Goal: Task Accomplishment & Management: Use online tool/utility

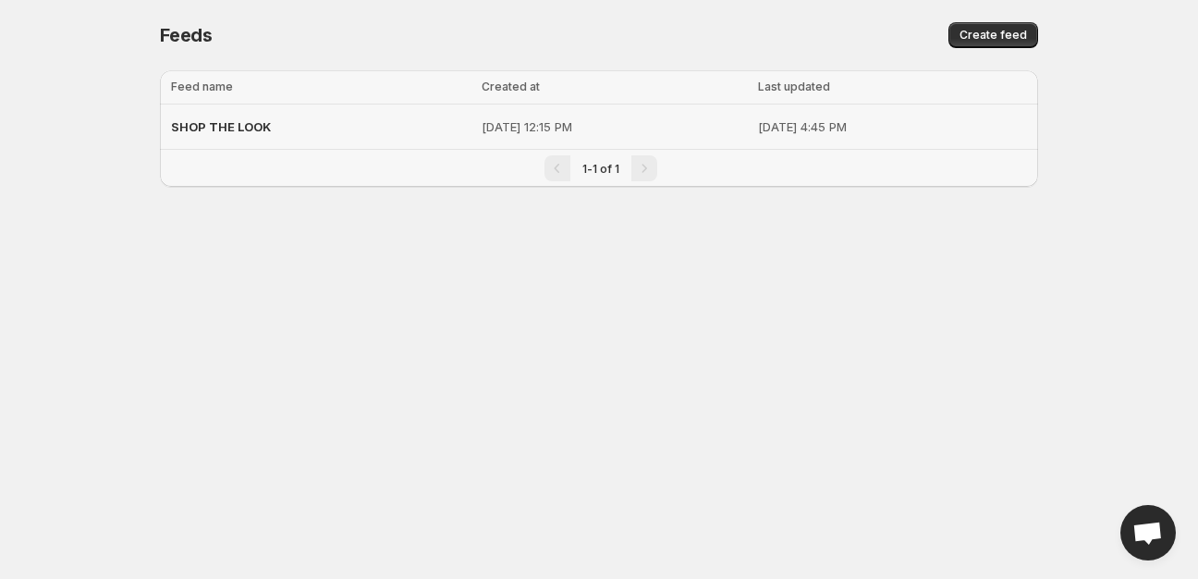
click at [251, 127] on span "SHOP THE LOOK" at bounding box center [221, 126] width 100 height 15
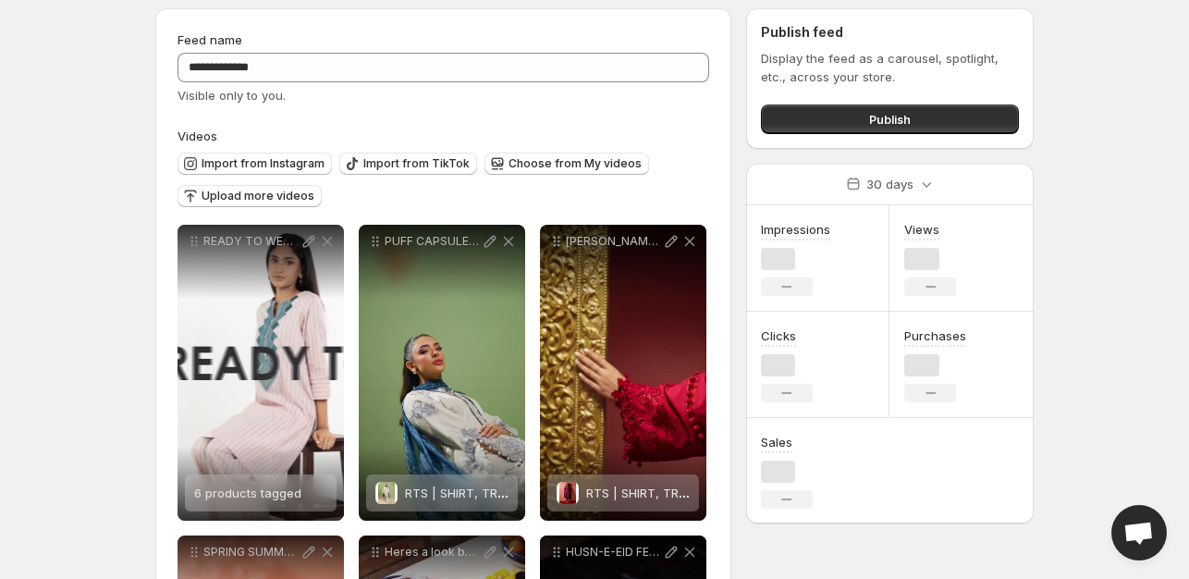
scroll to position [92, 0]
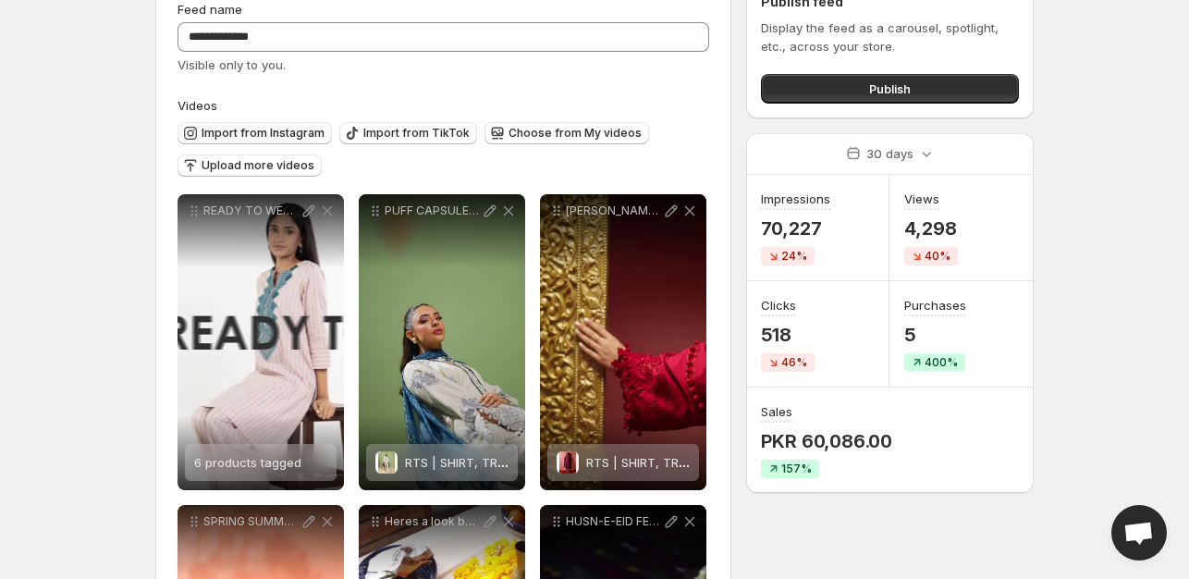
click at [240, 134] on span "Import from Instagram" at bounding box center [263, 133] width 123 height 15
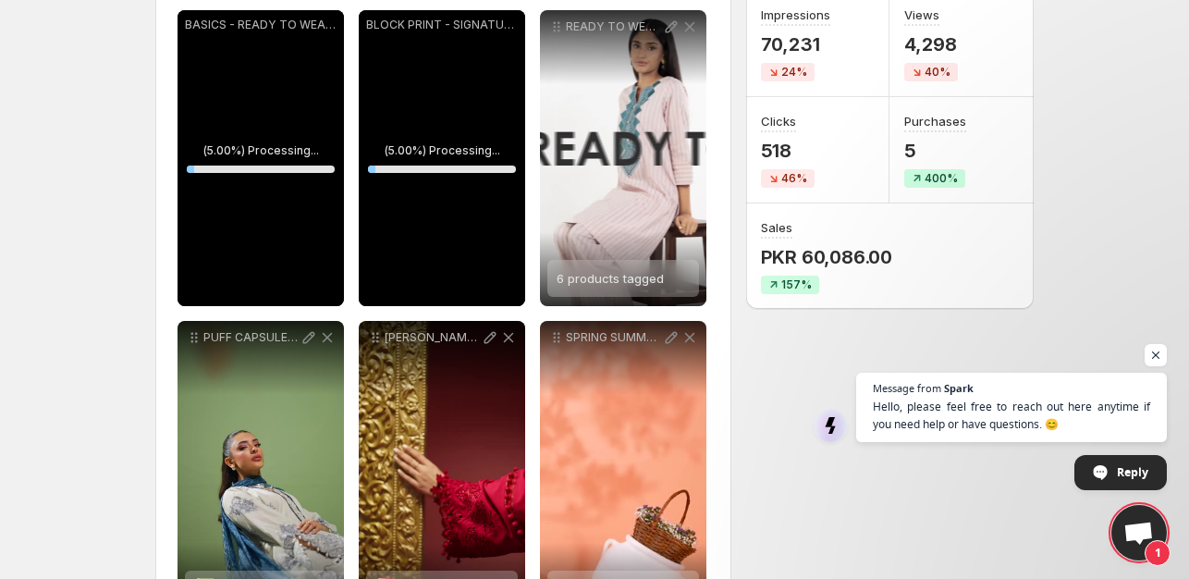
scroll to position [277, 0]
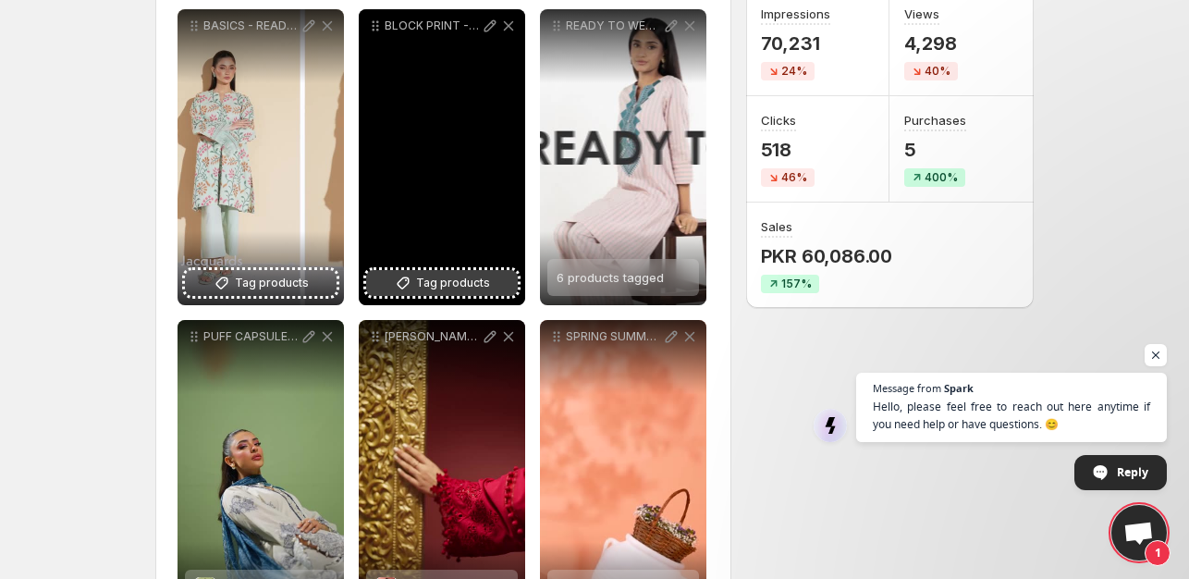
click at [429, 287] on span "Tag products" at bounding box center [453, 283] width 74 height 18
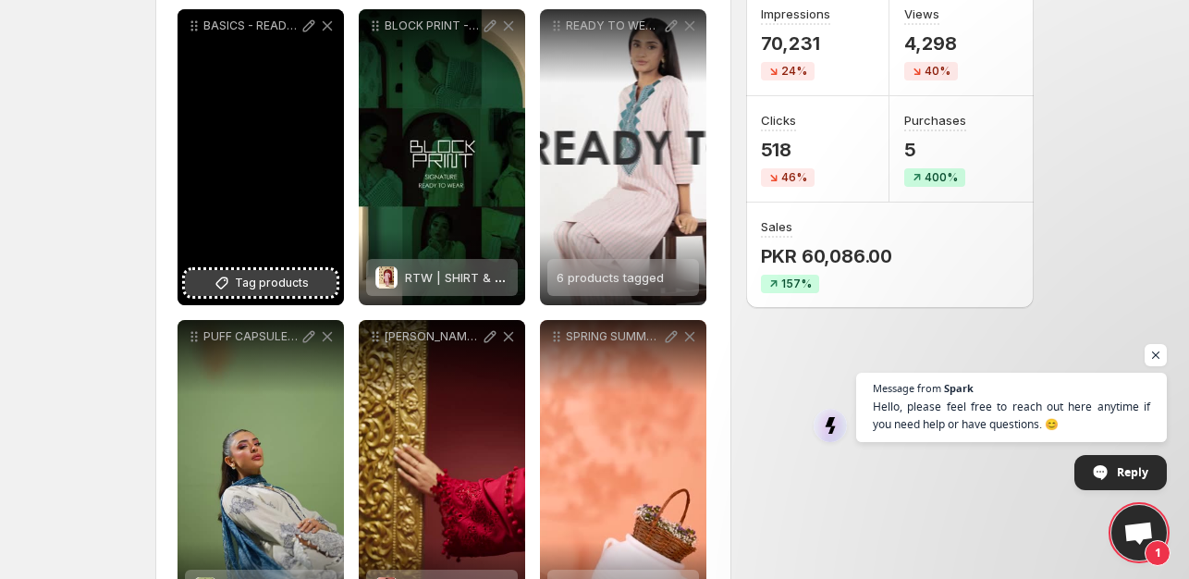
click at [273, 283] on span "Tag products" at bounding box center [272, 283] width 74 height 18
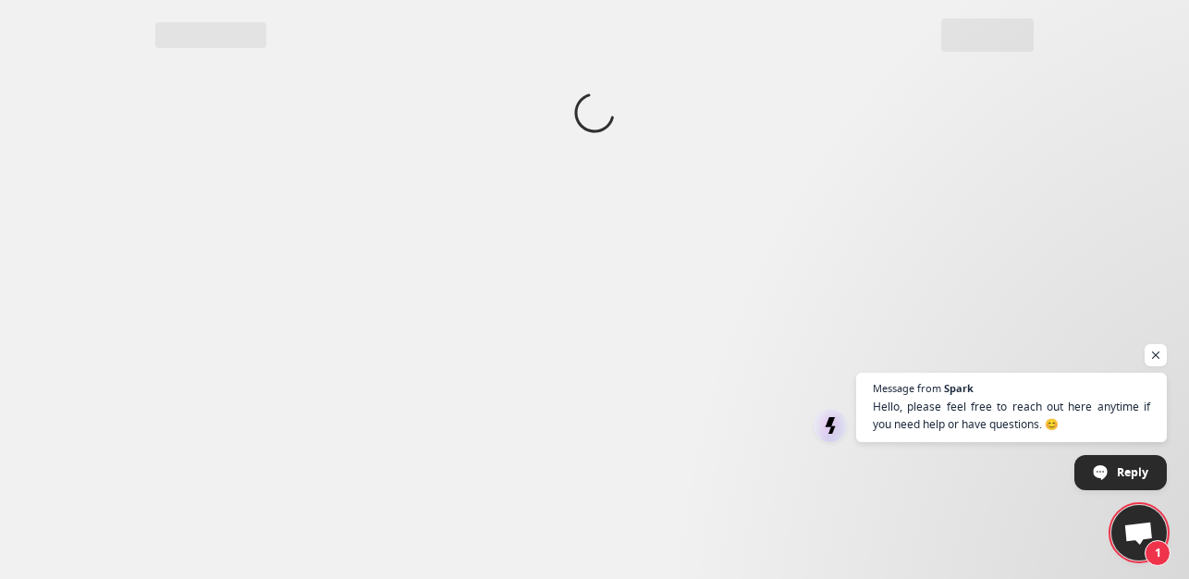
scroll to position [0, 0]
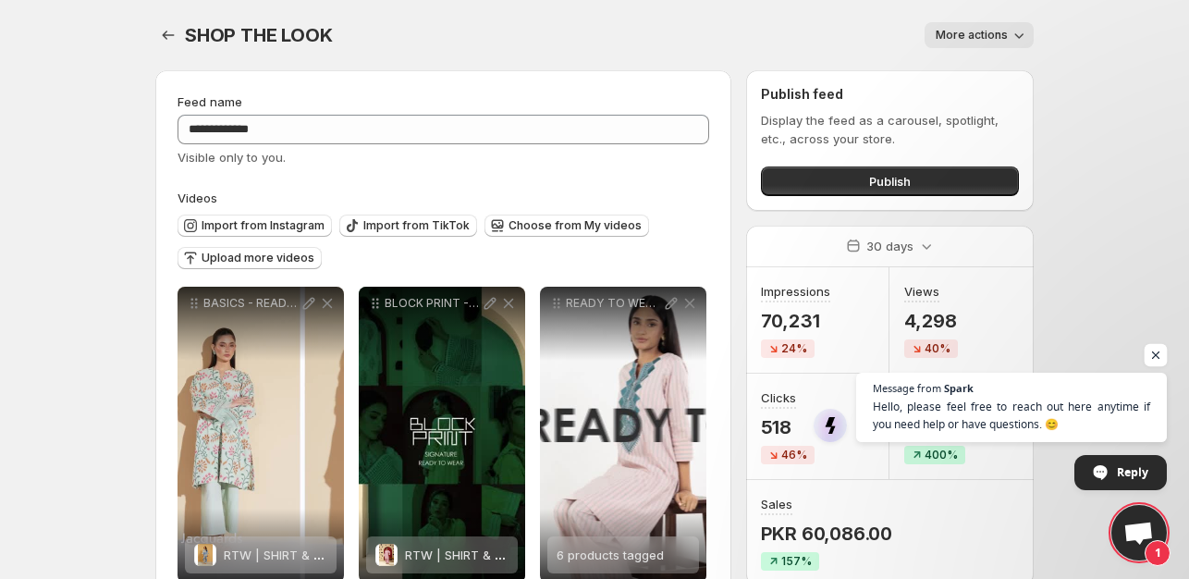
click at [1155, 349] on span "Open chat" at bounding box center [1155, 355] width 23 height 23
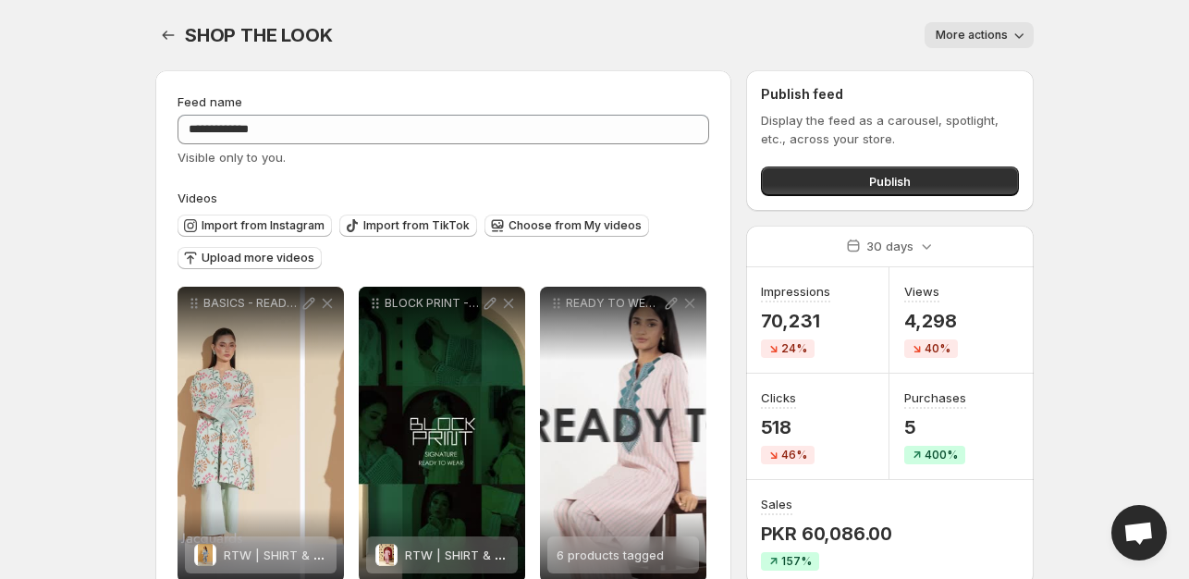
click at [1142, 205] on body "**********" at bounding box center [594, 289] width 1189 height 579
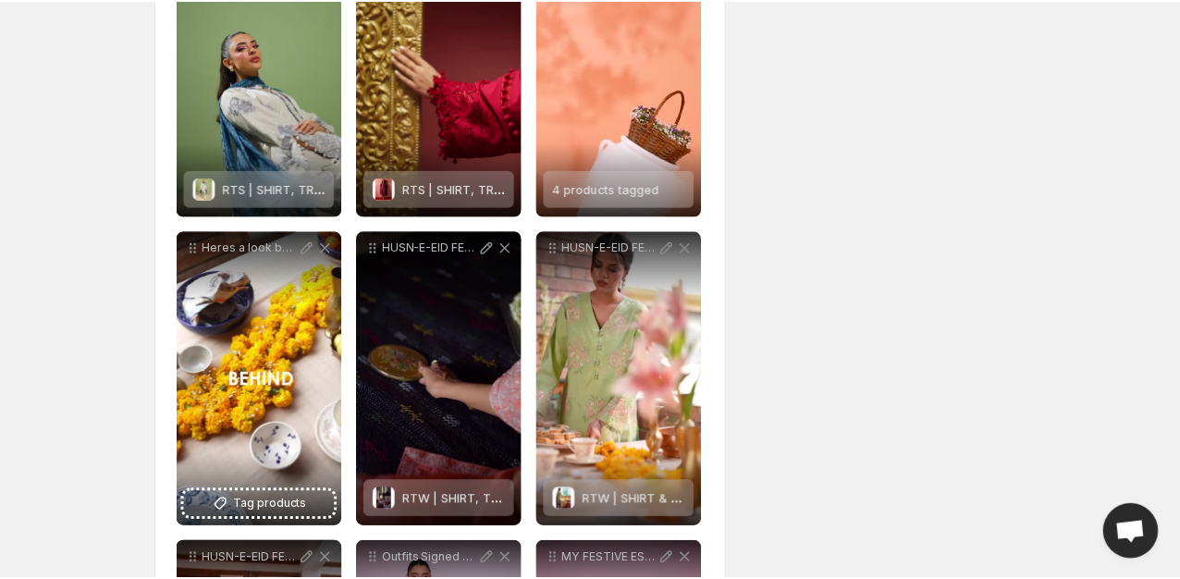
scroll to position [647, 0]
